Goal: Task Accomplishment & Management: Complete application form

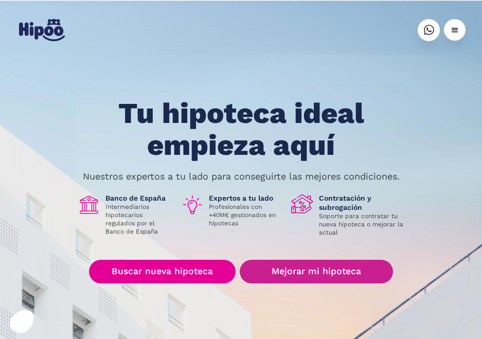
click at [300, 275] on link "Mejorar mi hipoteca" at bounding box center [315, 272] width 153 height 24
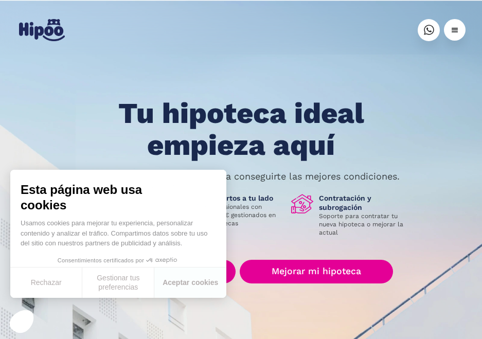
drag, startPoint x: 420, startPoint y: 147, endPoint x: 404, endPoint y: 154, distance: 17.8
click at [420, 146] on div "Tu hipoteca ideal empieza aquí Nuestros expertos a tu lado para conseguirte las…" at bounding box center [240, 234] width 449 height 272
click at [196, 280] on button "Aceptar cookies" at bounding box center [190, 282] width 72 height 30
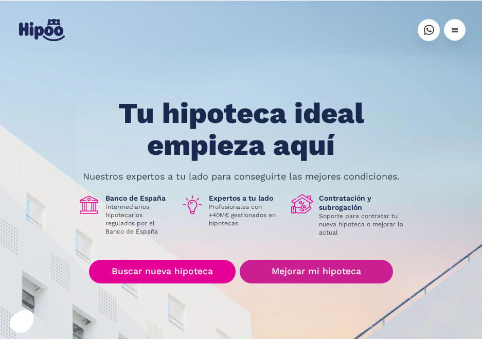
click at [361, 274] on link "Mejorar mi hipoteca" at bounding box center [315, 272] width 153 height 24
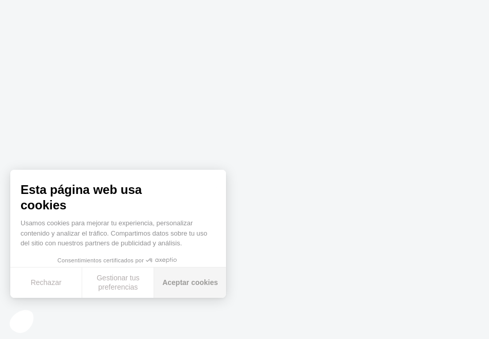
click at [185, 281] on button "Aceptar cookies" at bounding box center [190, 282] width 72 height 30
